Goal: Use online tool/utility

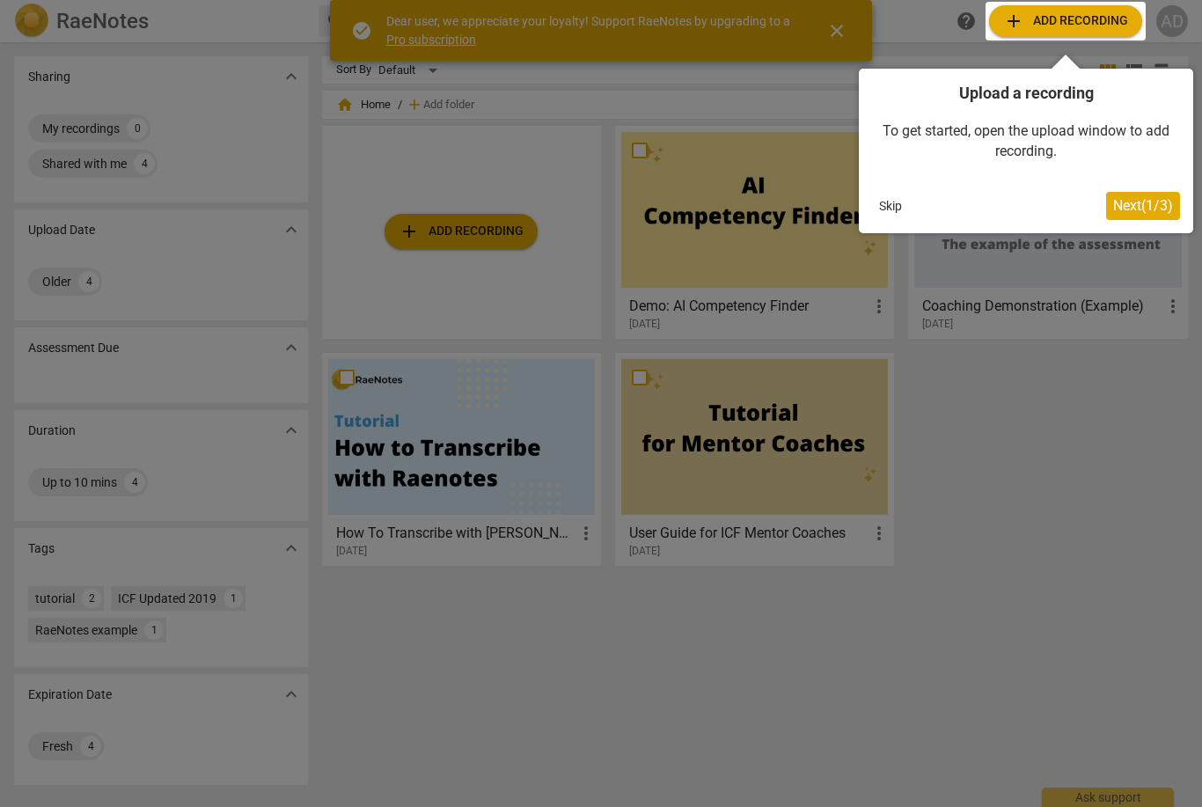
click at [1148, 210] on span "Next ( 1 / 3 )" at bounding box center [1143, 205] width 60 height 17
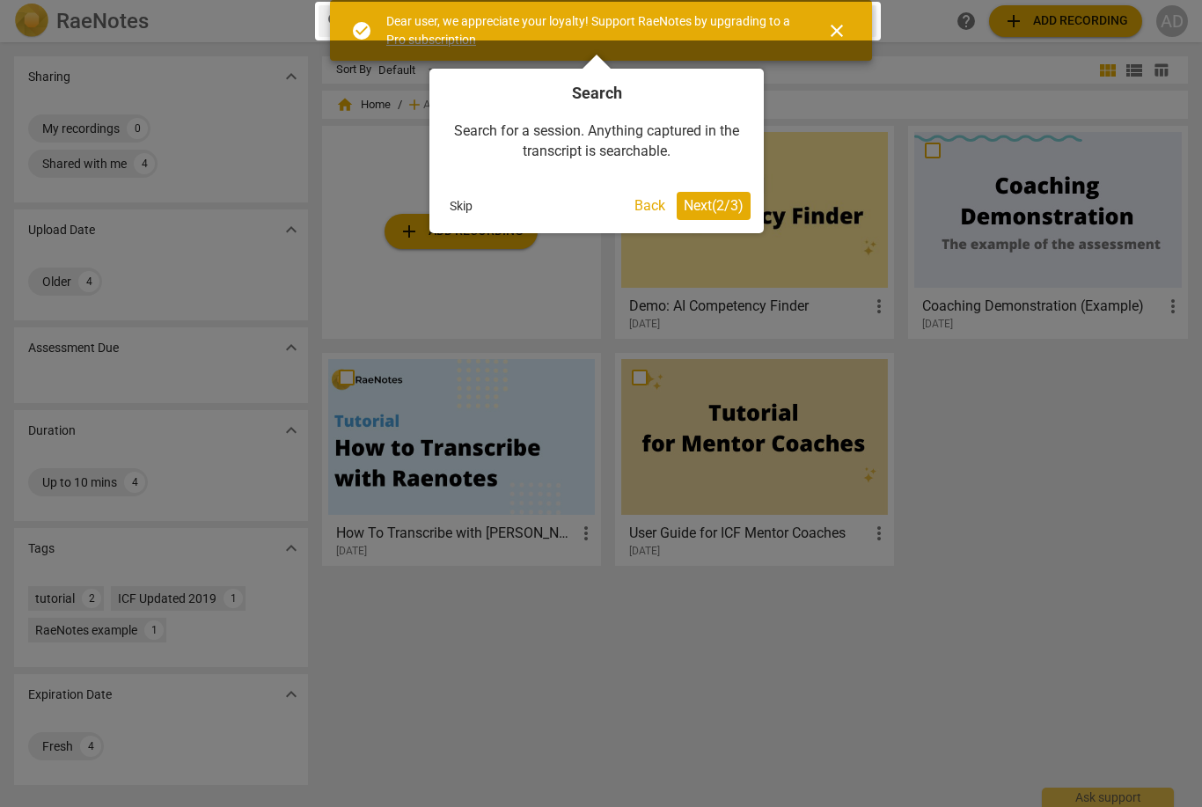
click at [736, 201] on span "Next ( 2 / 3 )" at bounding box center [714, 205] width 60 height 17
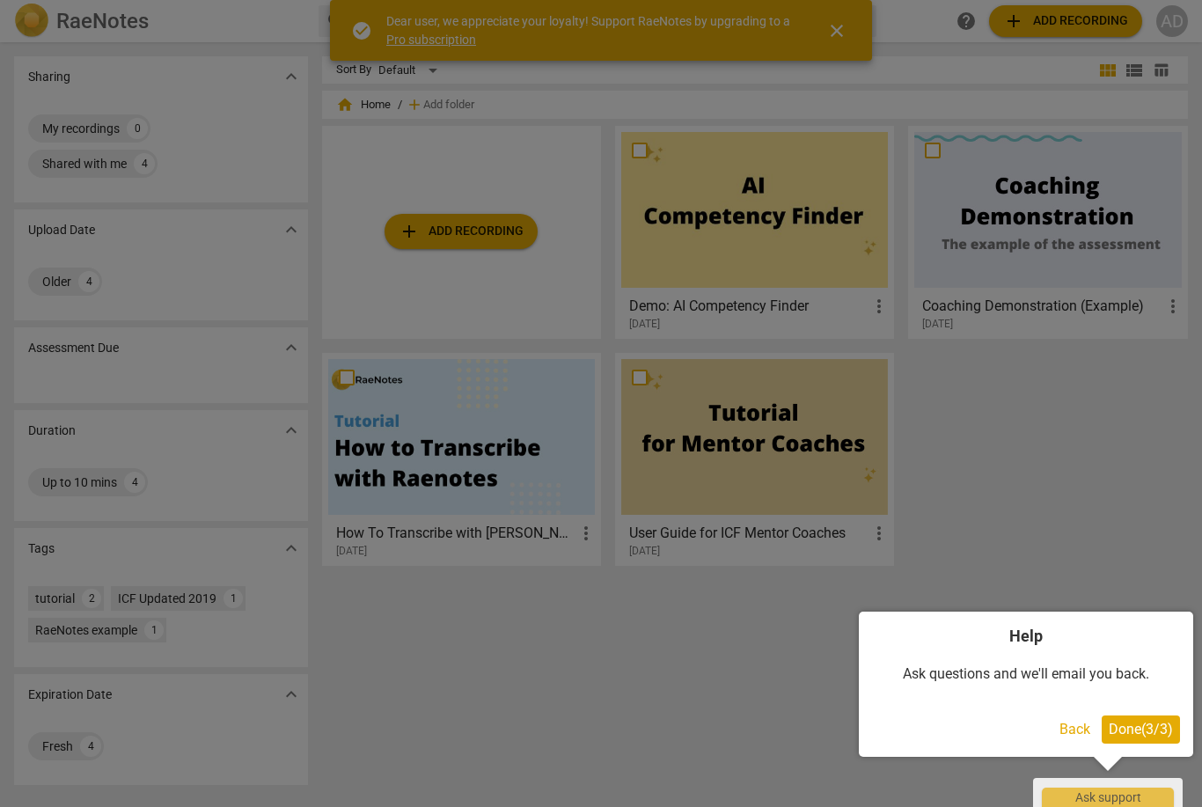
click at [1159, 700] on div "Ask questions and we'll email you back." at bounding box center [1026, 674] width 308 height 55
click at [1146, 718] on button "Done ( 3 / 3 )" at bounding box center [1140, 729] width 78 height 28
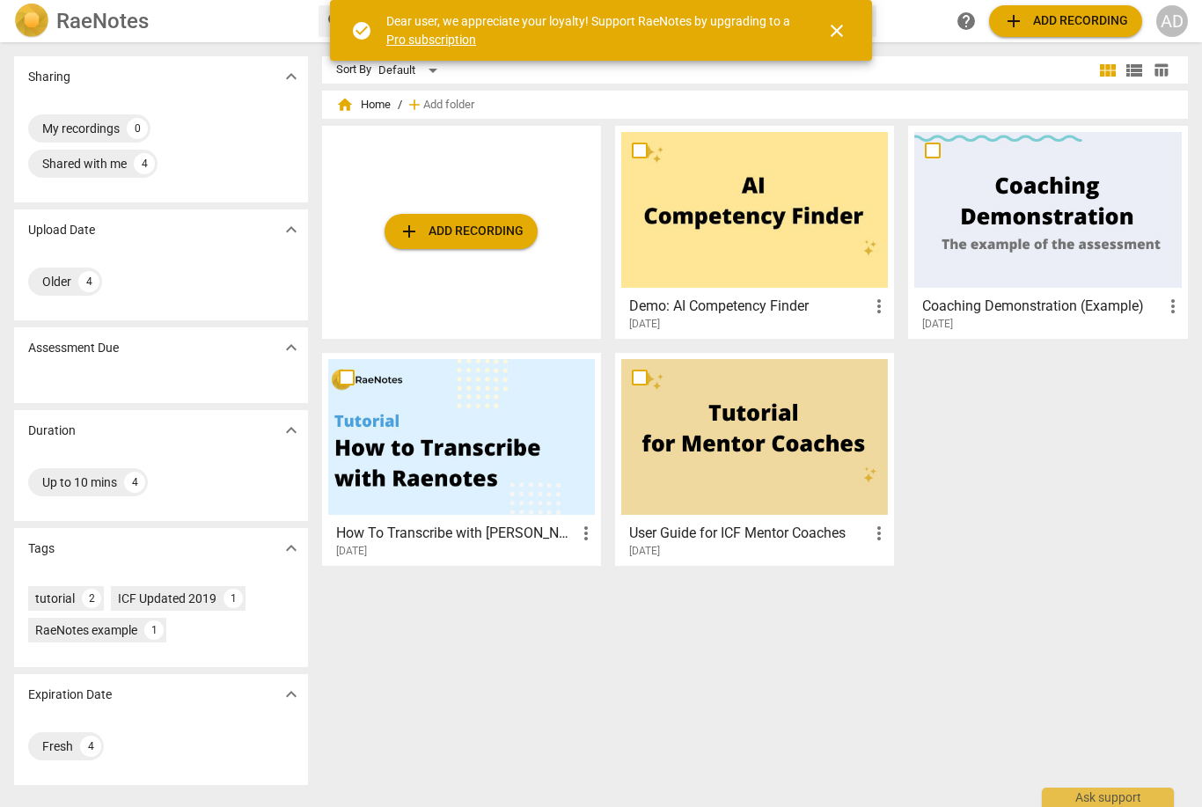
click at [494, 225] on span "add Add recording" at bounding box center [460, 231] width 125 height 21
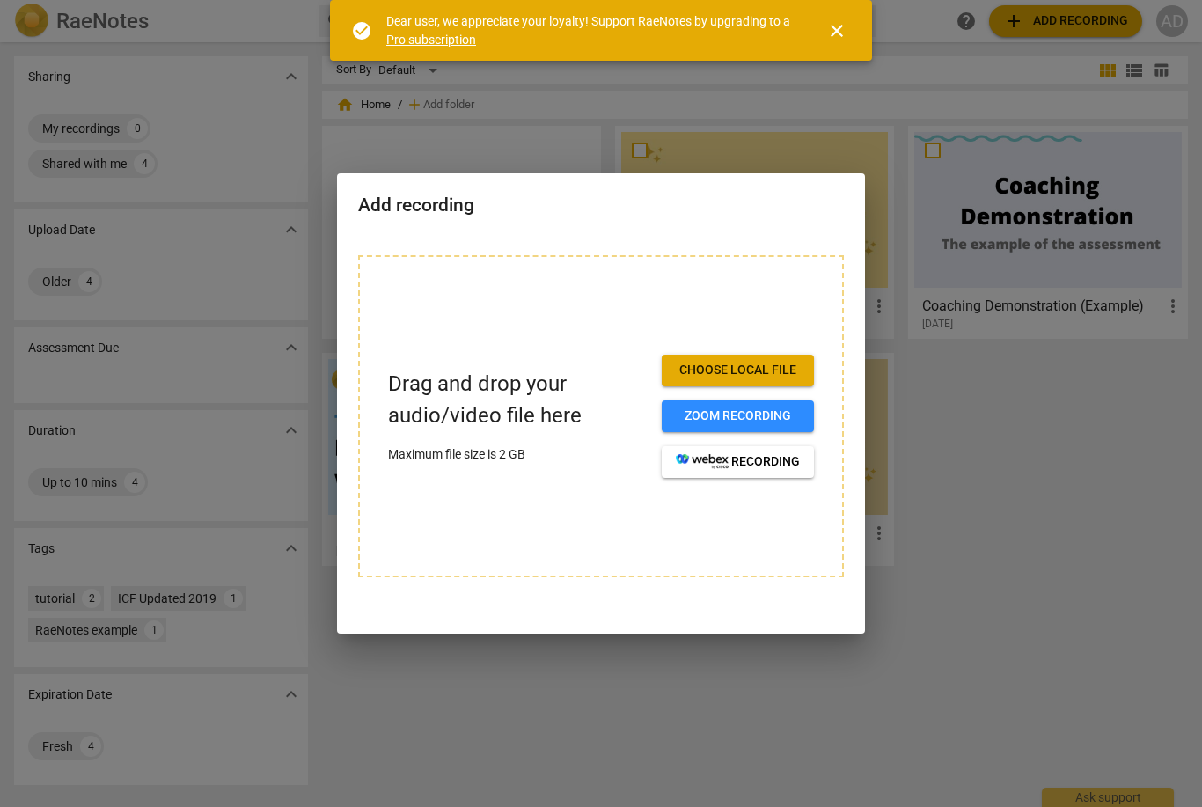
click at [796, 367] on span "Choose local file" at bounding box center [738, 371] width 124 height 18
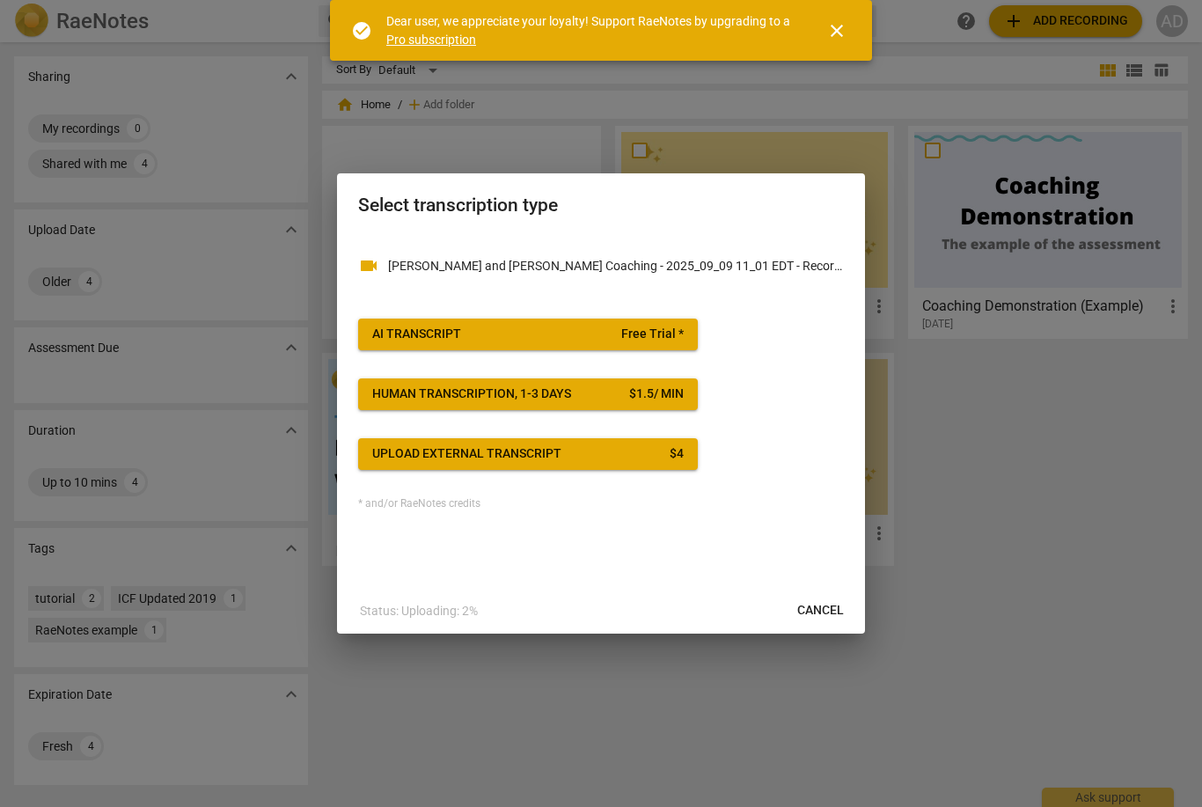
click at [664, 337] on span "Free Trial *" at bounding box center [652, 334] width 62 height 18
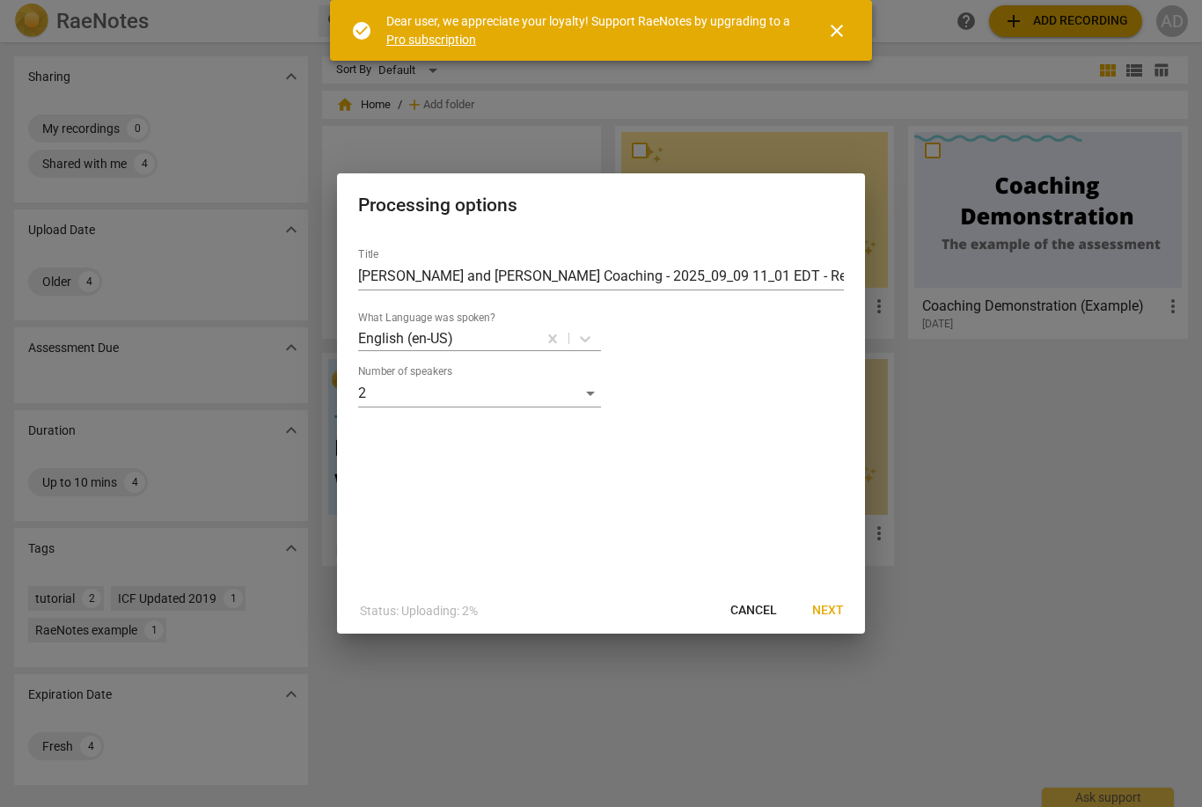
click at [831, 610] on span "Next" at bounding box center [828, 611] width 32 height 18
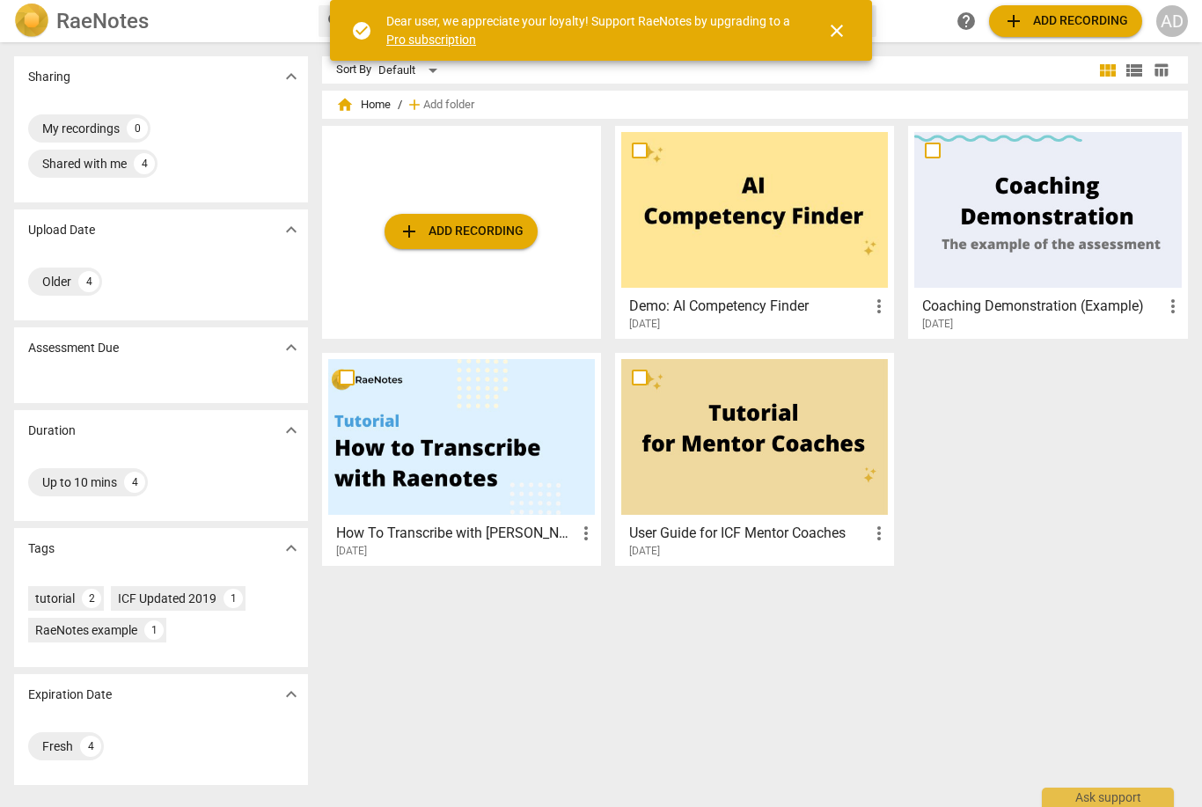
click at [497, 227] on span "add Add recording" at bounding box center [460, 231] width 125 height 21
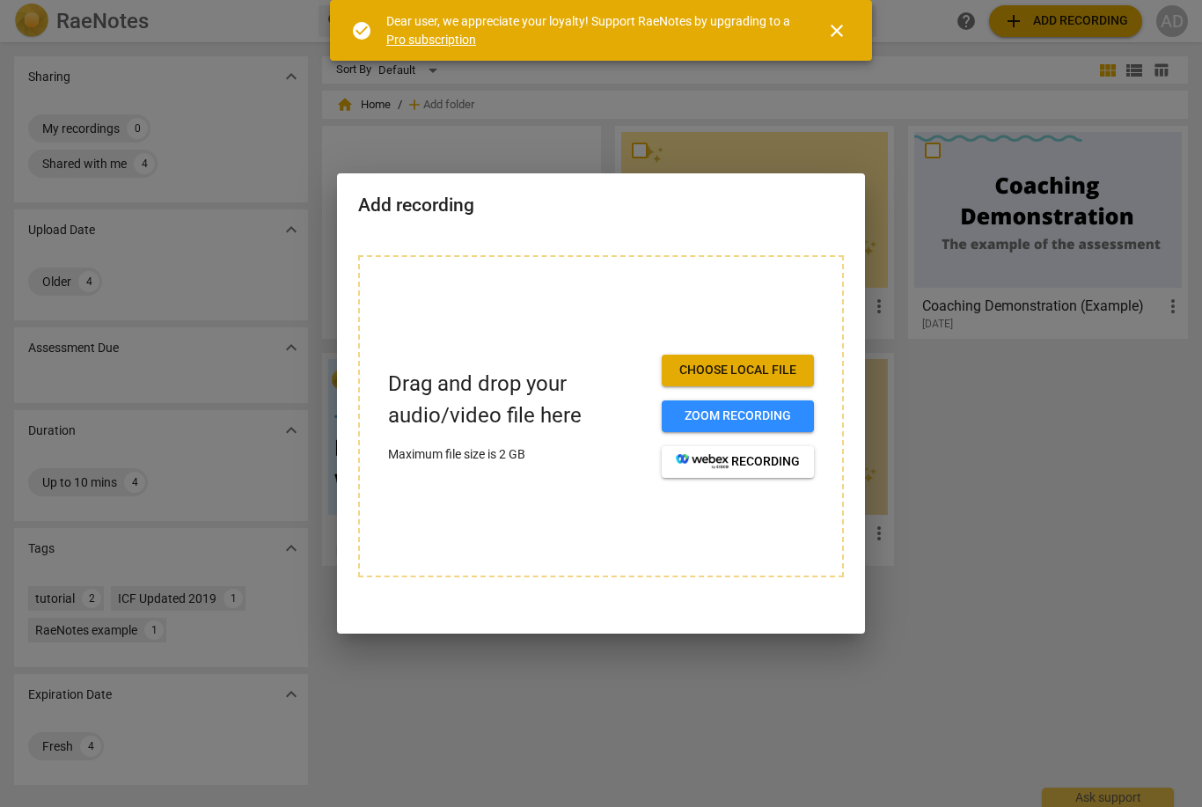
click at [753, 375] on span "Choose local file" at bounding box center [738, 371] width 124 height 18
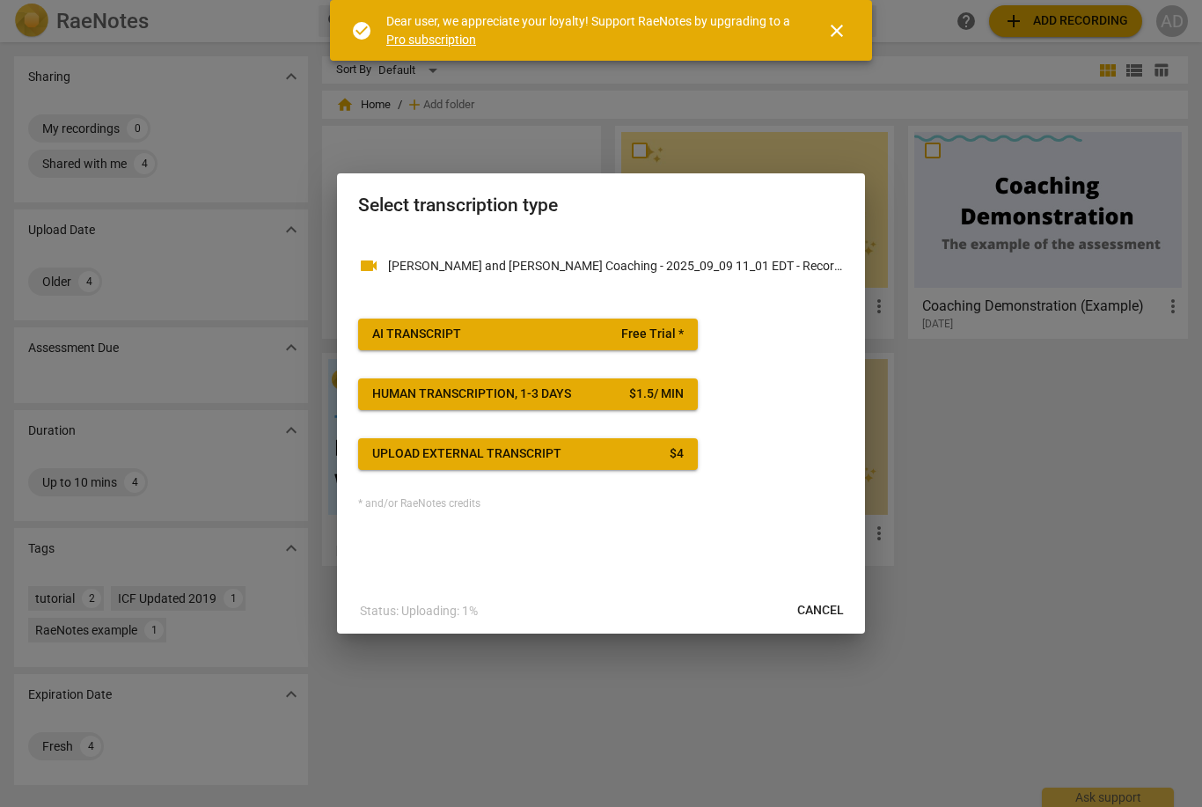
click at [667, 342] on button "AI Transcript Free Trial *" at bounding box center [528, 334] width 340 height 32
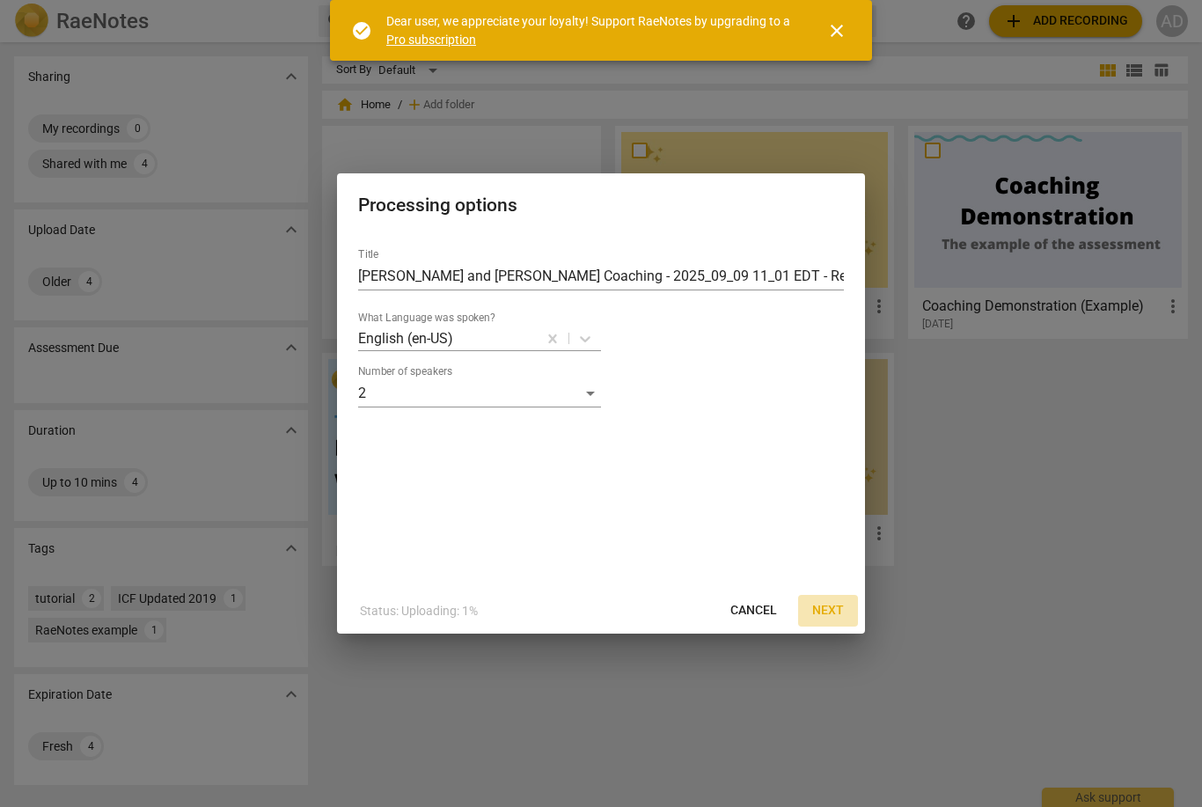
click at [846, 615] on button "Next" at bounding box center [828, 611] width 60 height 32
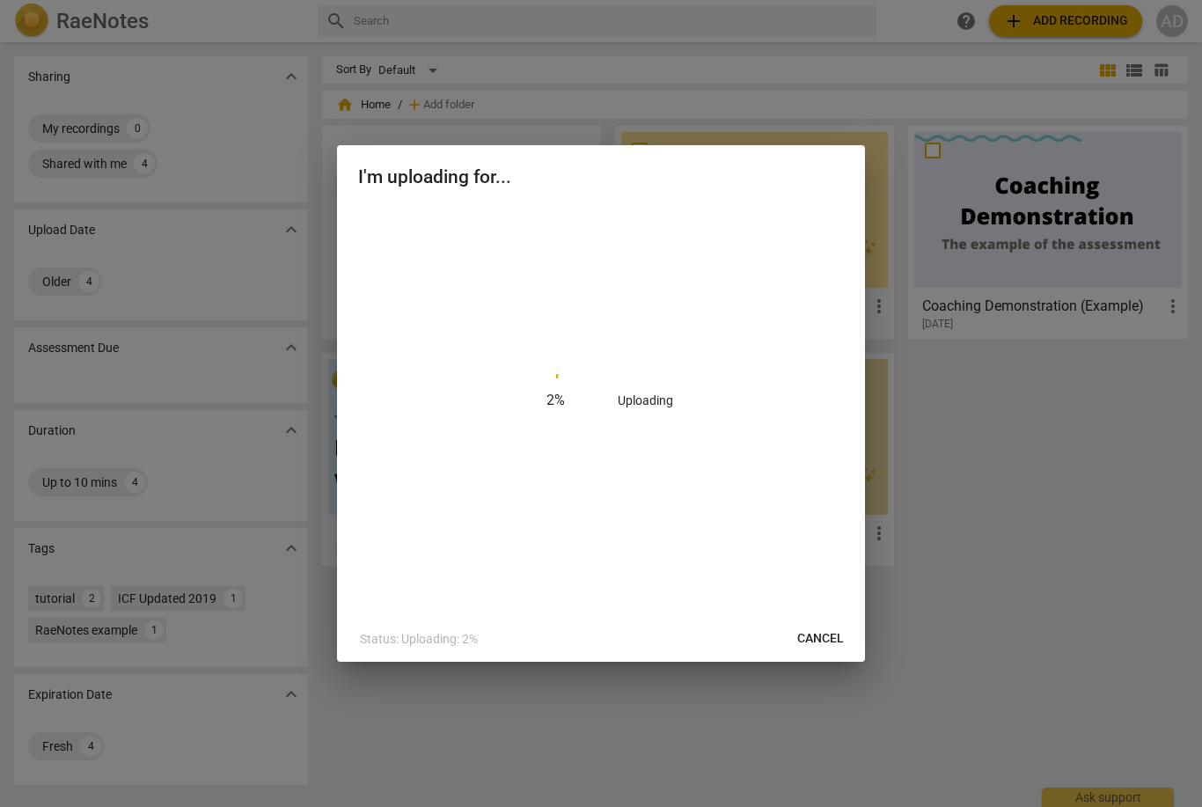
click at [830, 625] on button "Cancel" at bounding box center [820, 639] width 75 height 32
click at [807, 646] on span "Cancel" at bounding box center [820, 639] width 47 height 18
click at [817, 652] on button "Cancel" at bounding box center [820, 639] width 75 height 32
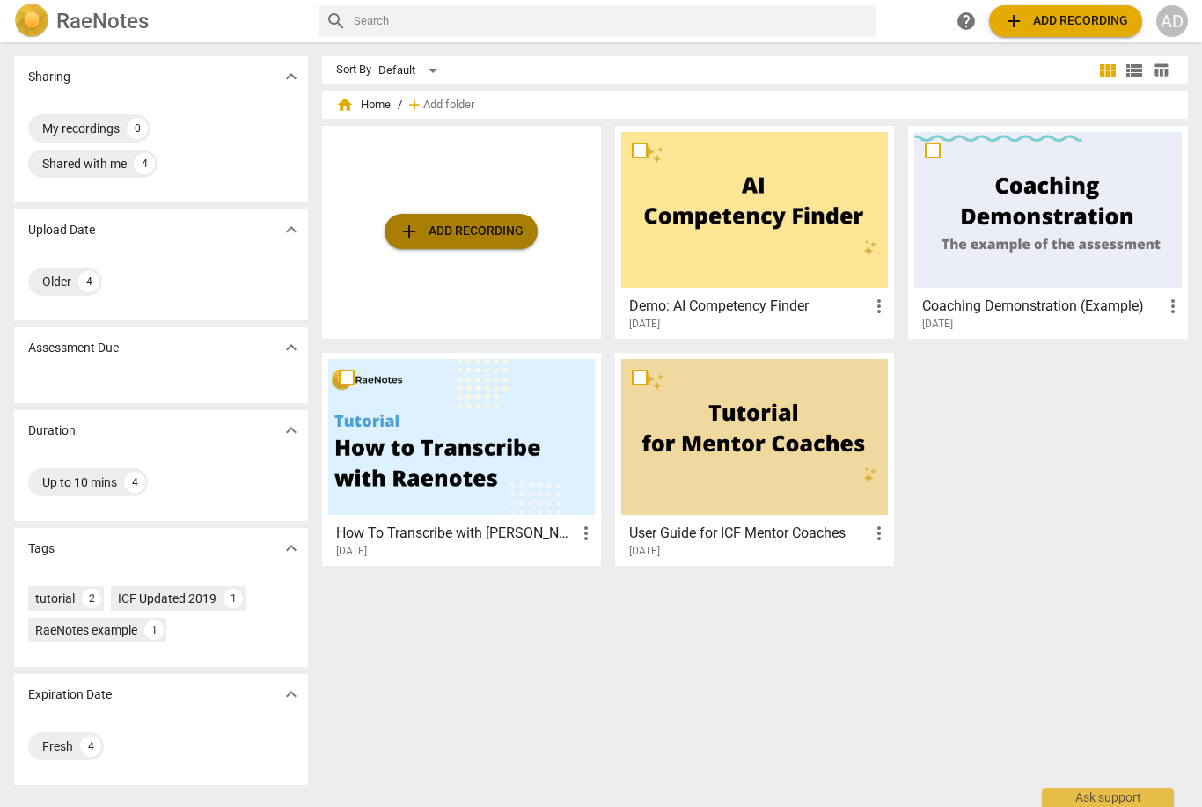
click at [423, 241] on span "add Add recording" at bounding box center [460, 231] width 125 height 21
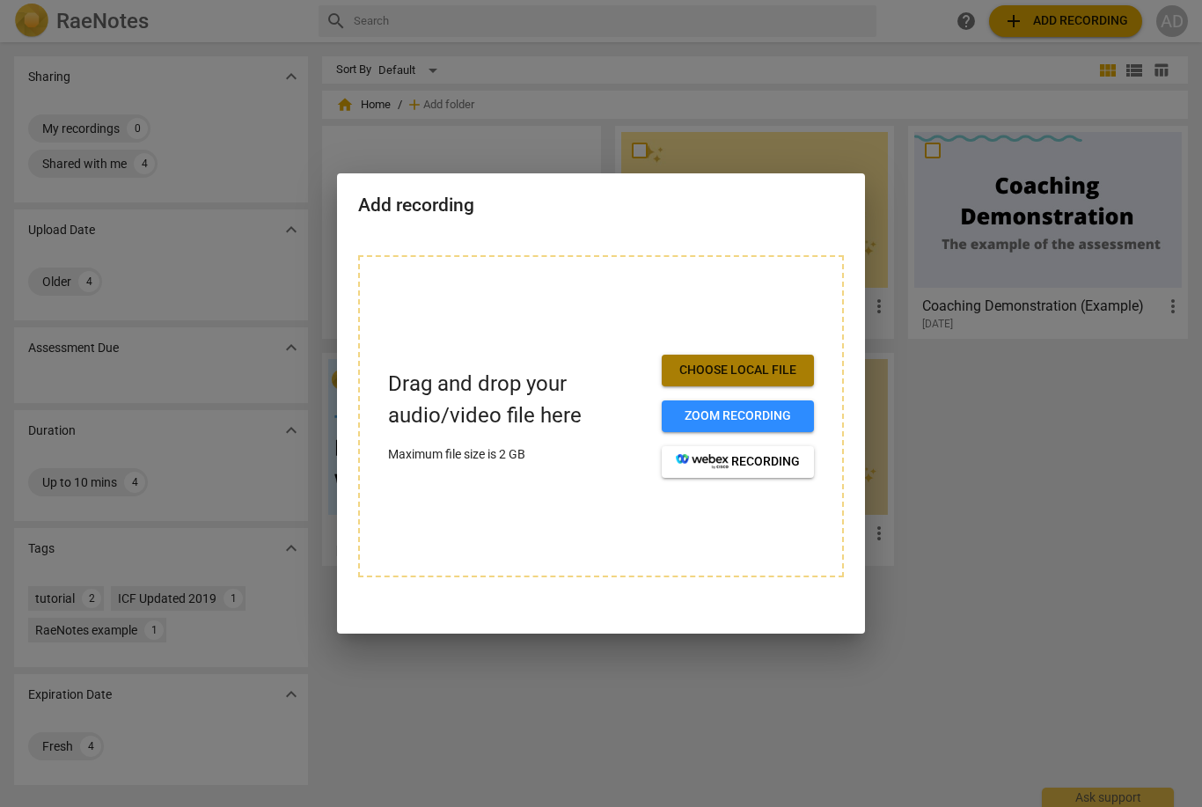
click at [717, 371] on span "Choose local file" at bounding box center [738, 371] width 124 height 18
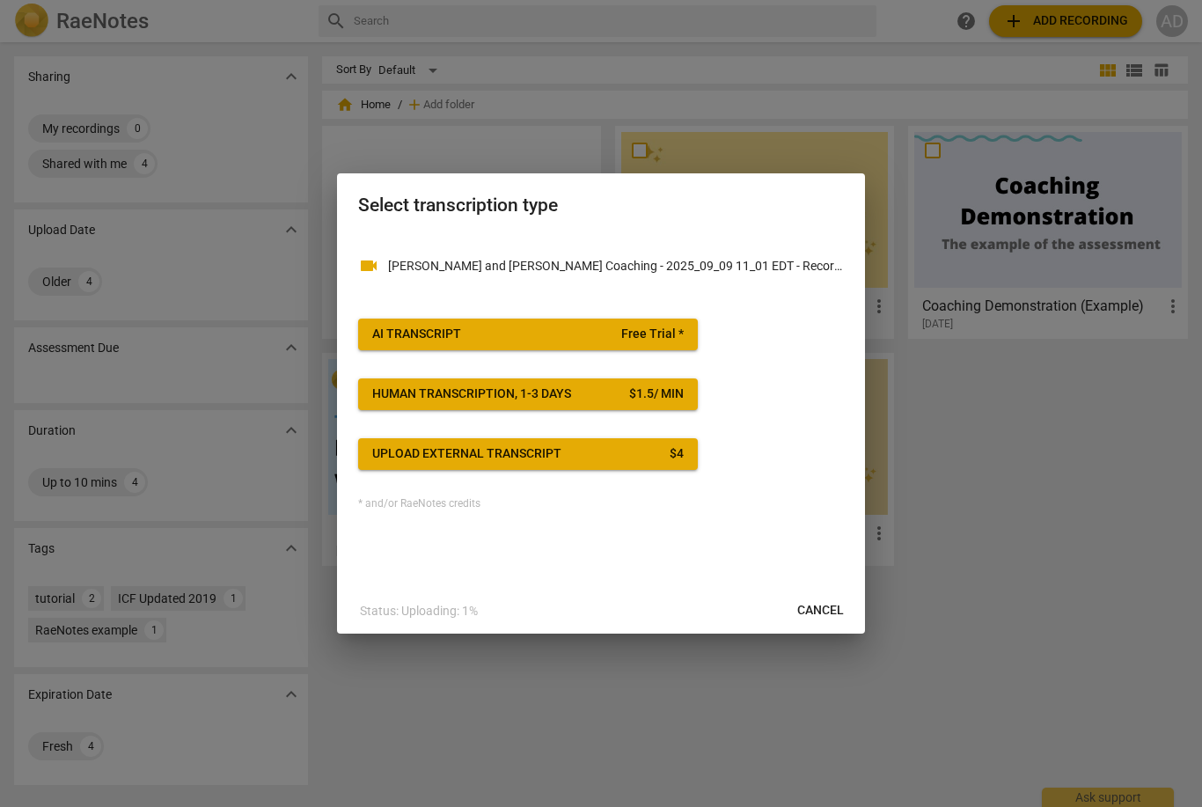
click at [583, 334] on span "AI Transcript Free Trial *" at bounding box center [527, 334] width 311 height 18
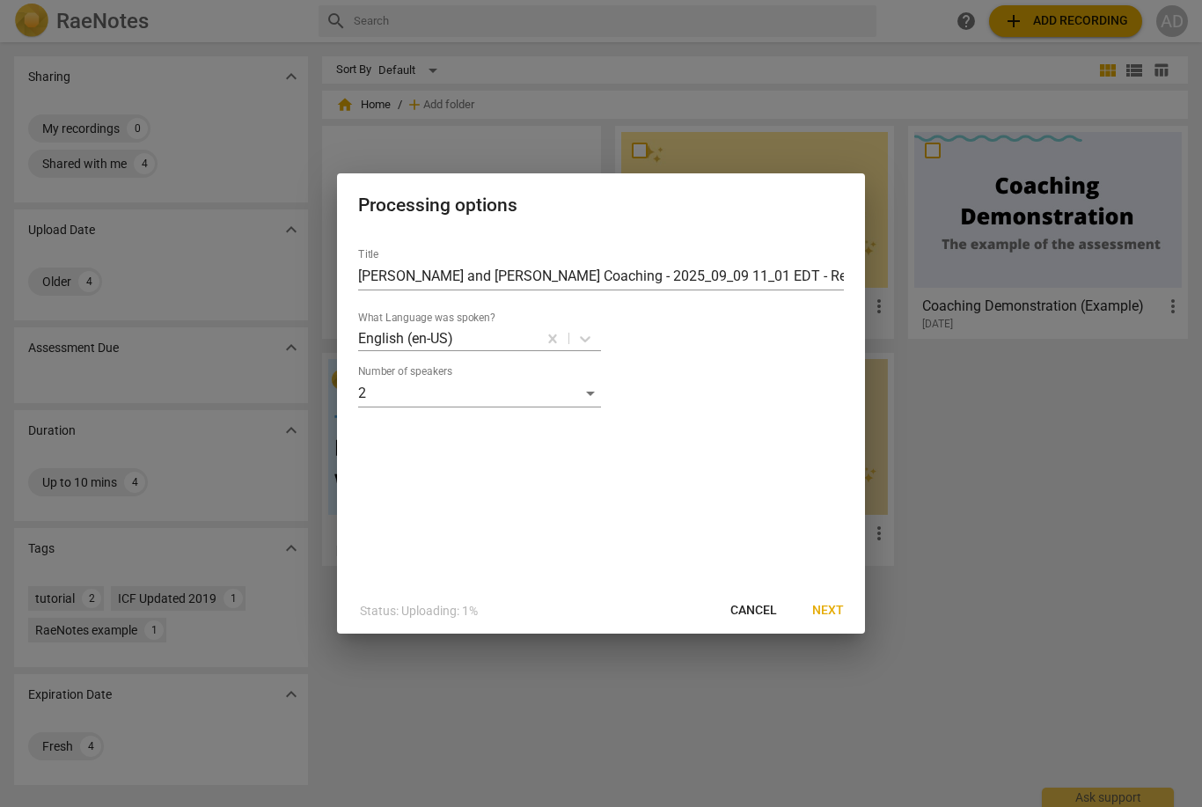
click at [832, 613] on span "Next" at bounding box center [828, 611] width 32 height 18
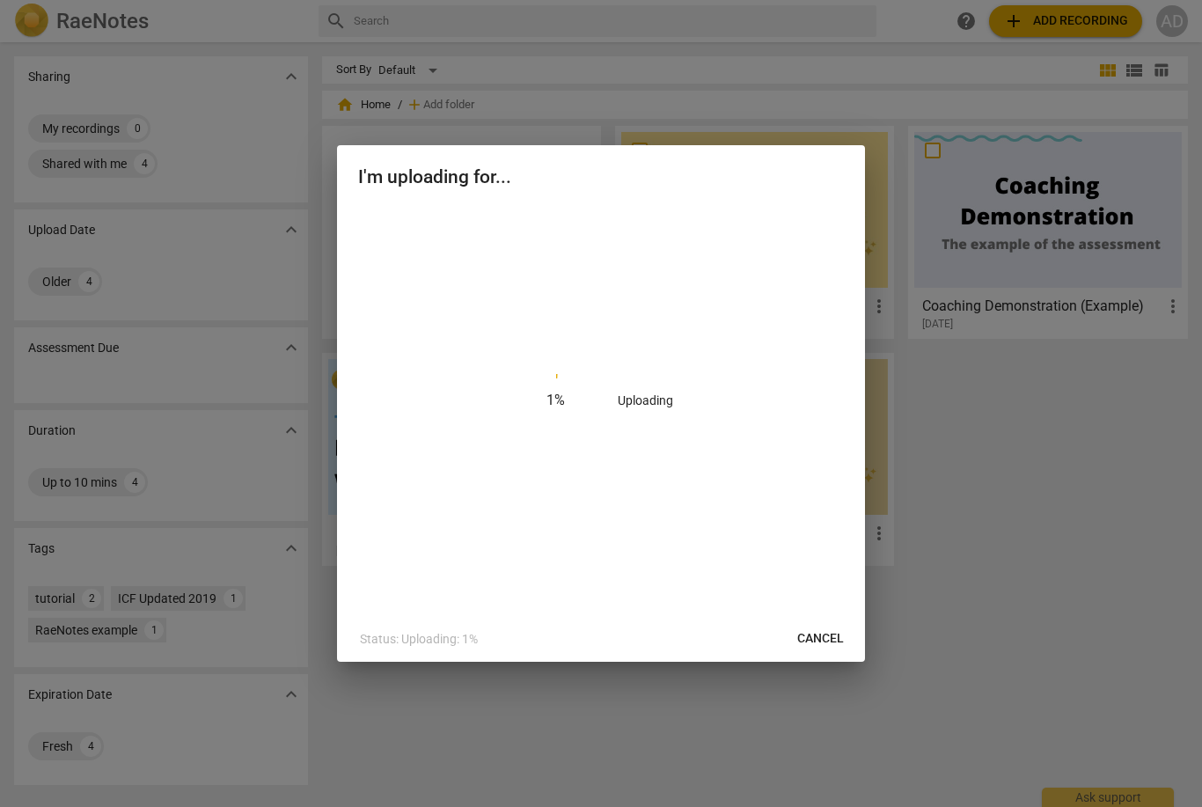
click at [843, 644] on span "Cancel" at bounding box center [820, 639] width 47 height 18
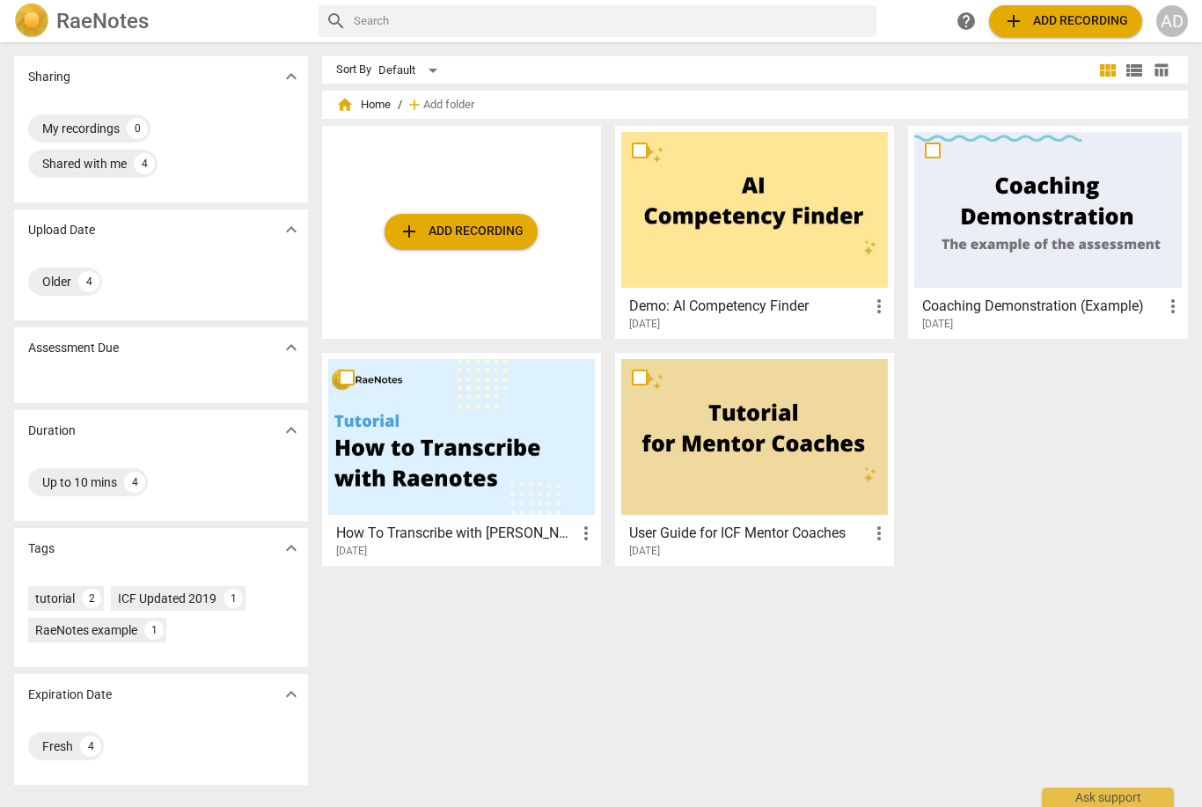
click at [420, 28] on input "text" at bounding box center [612, 21] width 516 height 28
type input "Y"
type input "Why is my video not loading?"
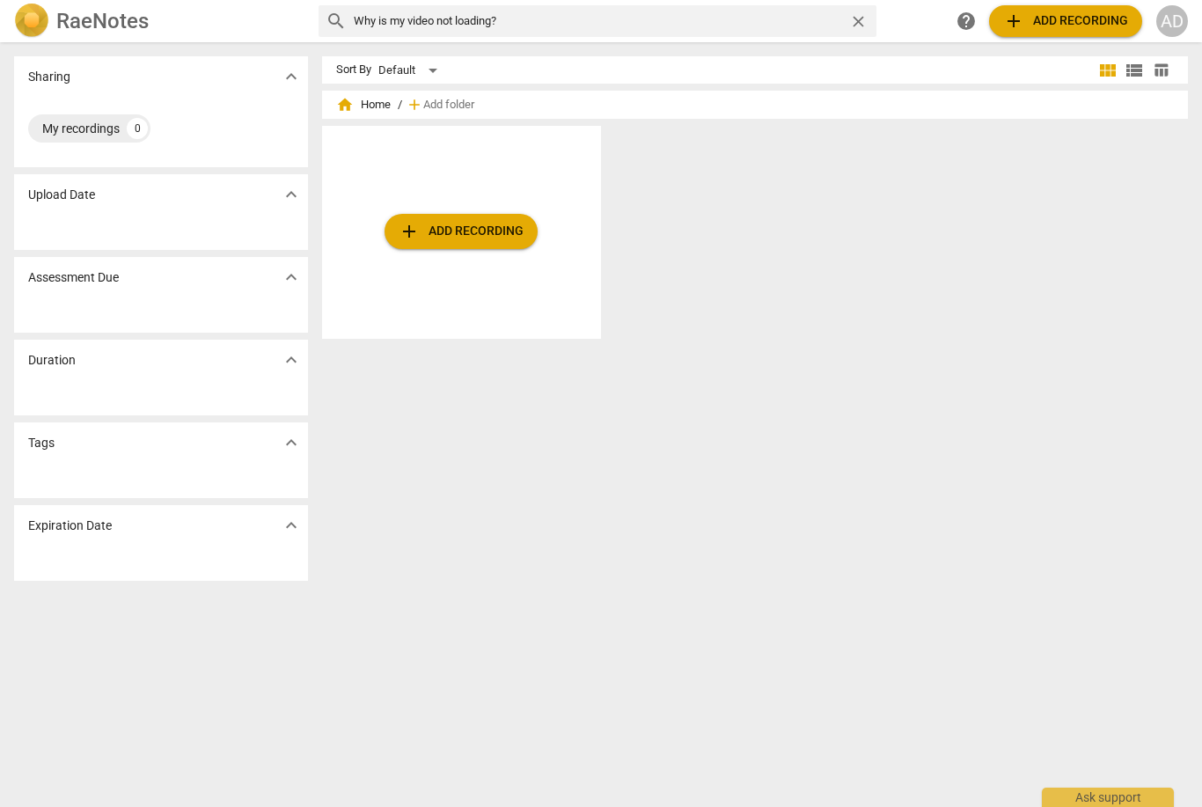
click at [1030, 11] on span "add Add recording" at bounding box center [1065, 21] width 125 height 21
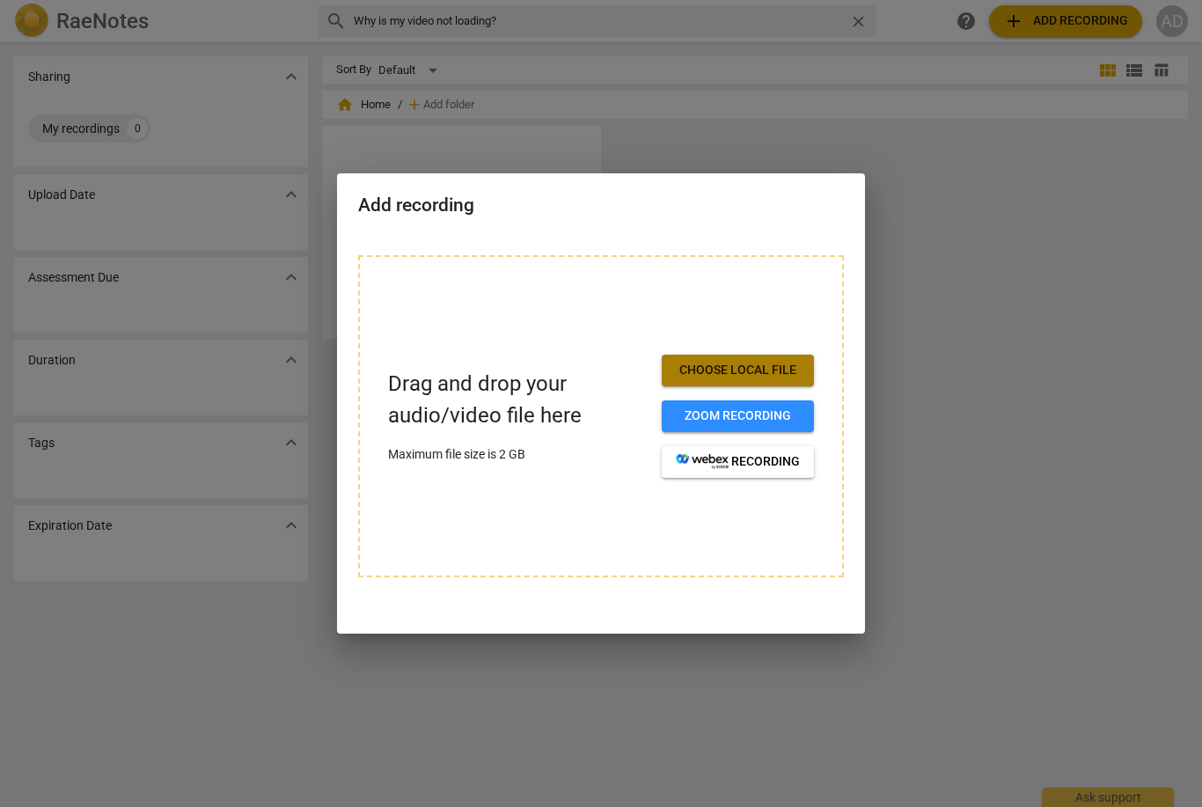
click at [757, 379] on button "Choose local file" at bounding box center [738, 371] width 152 height 32
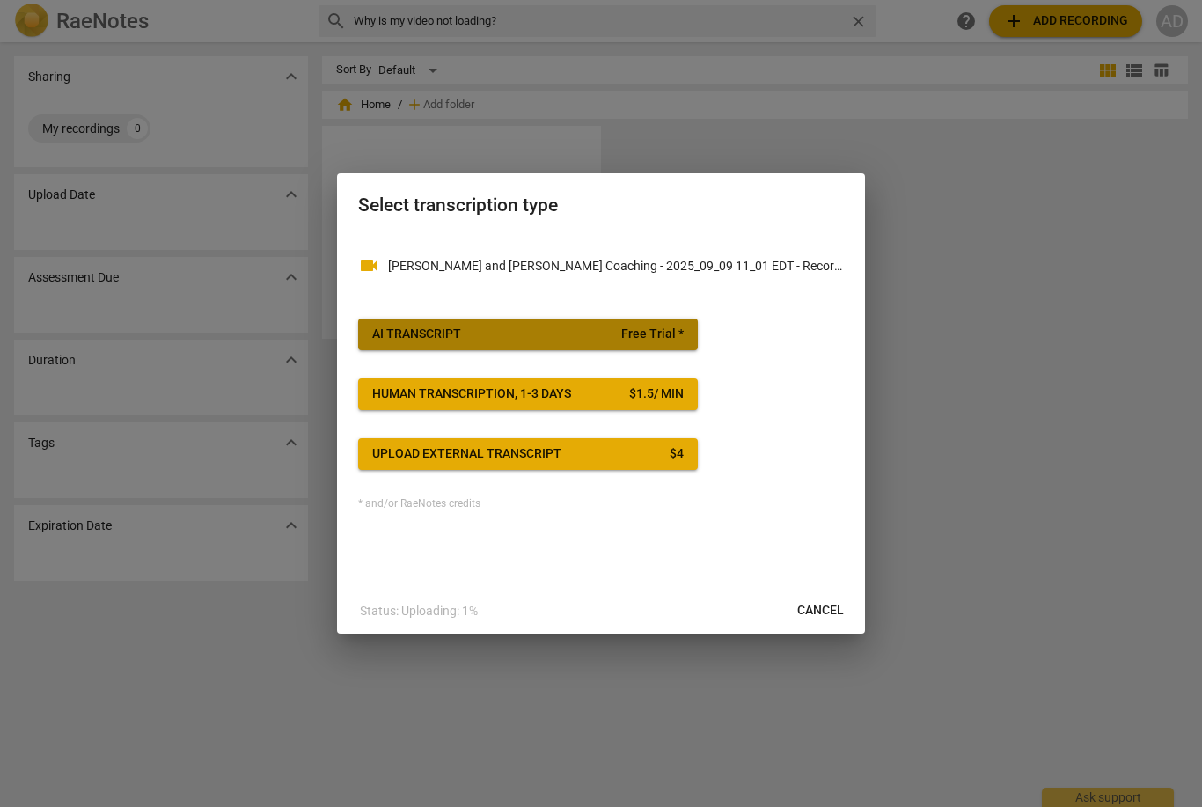
click at [625, 338] on span "Free Trial *" at bounding box center [652, 334] width 62 height 18
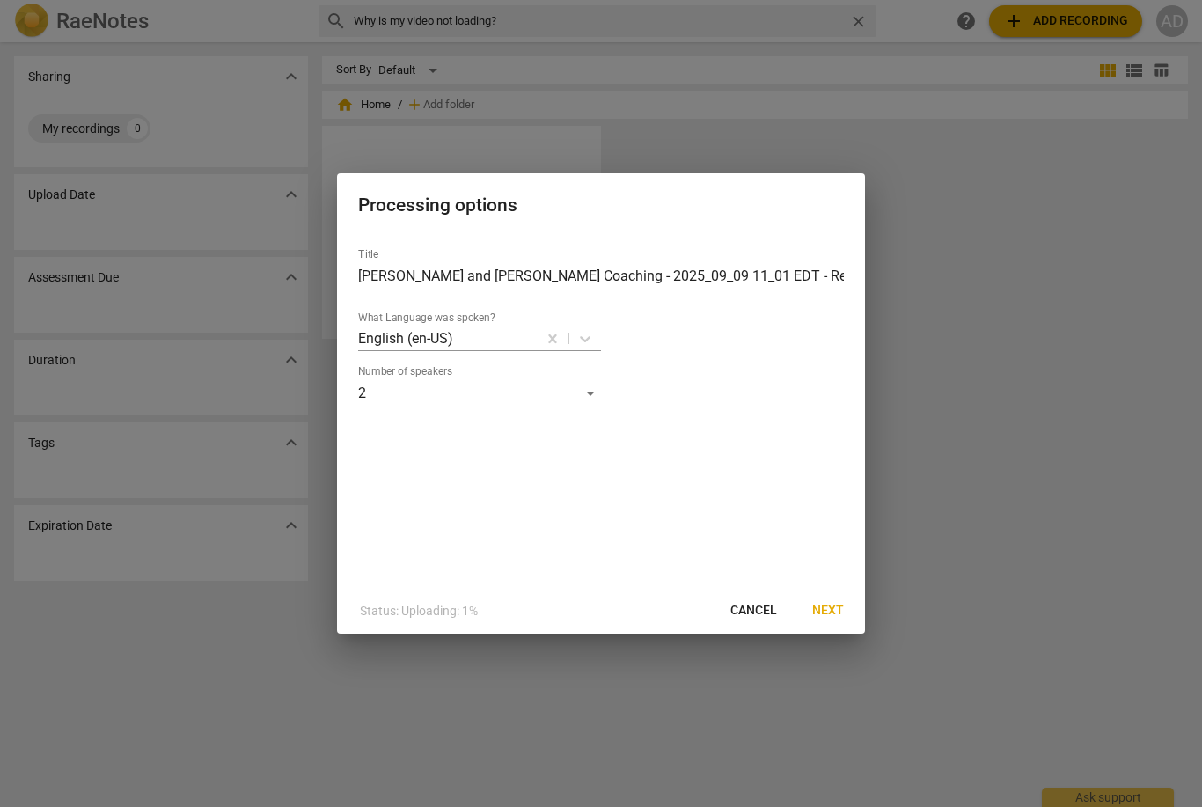
click at [827, 602] on span "Next" at bounding box center [828, 611] width 32 height 18
